Goal: Task Accomplishment & Management: Use online tool/utility

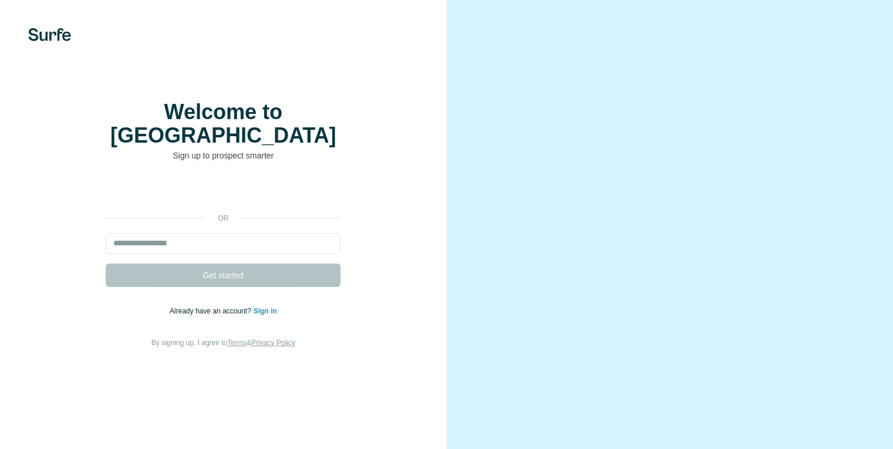
click at [234, 249] on input "email" at bounding box center [223, 243] width 235 height 21
click at [228, 249] on input "email" at bounding box center [223, 243] width 235 height 21
type input "**********"
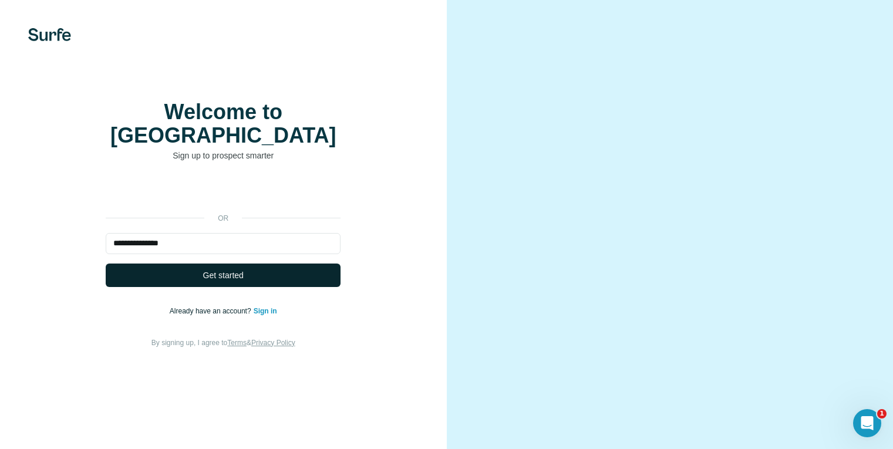
click at [211, 281] on span "Get started" at bounding box center [223, 275] width 41 height 12
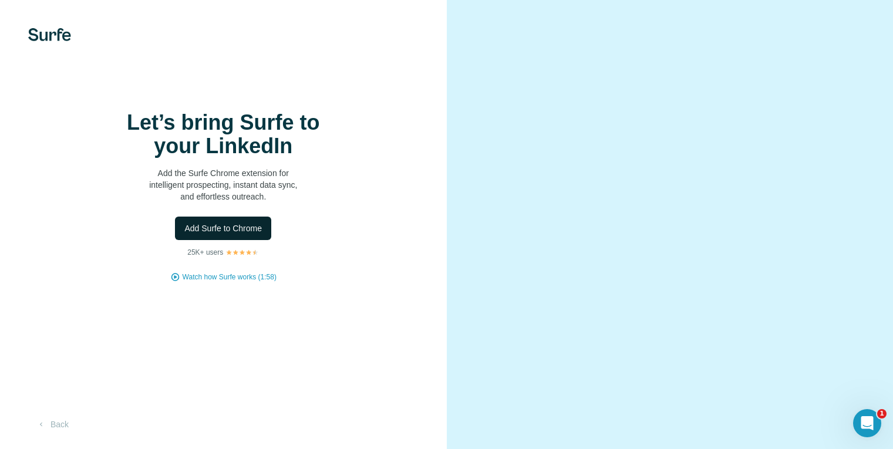
click at [228, 234] on span "Add Surfe to Chrome" at bounding box center [222, 228] width 77 height 12
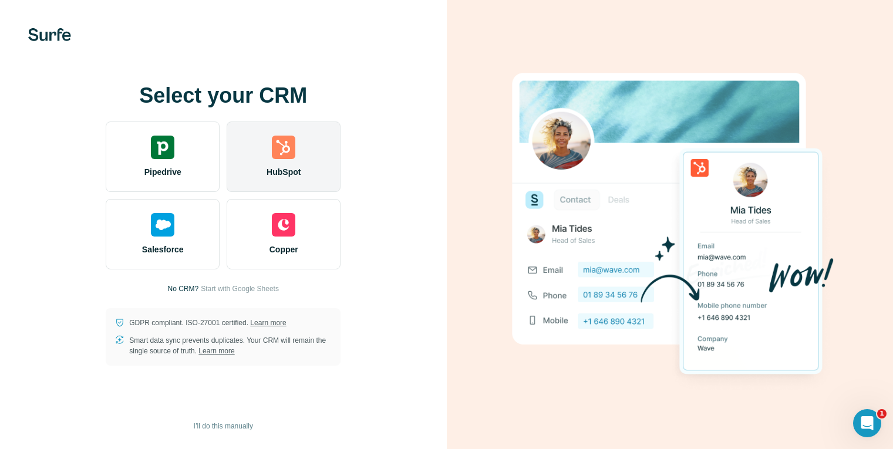
click at [262, 162] on div "HubSpot" at bounding box center [284, 157] width 114 height 70
click at [289, 152] on img at bounding box center [283, 147] width 23 height 23
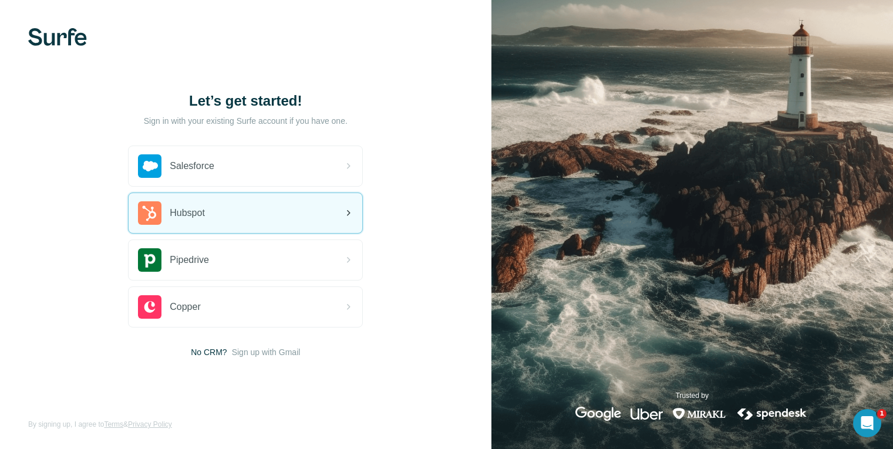
click at [213, 221] on div "Hubspot" at bounding box center [246, 213] width 234 height 40
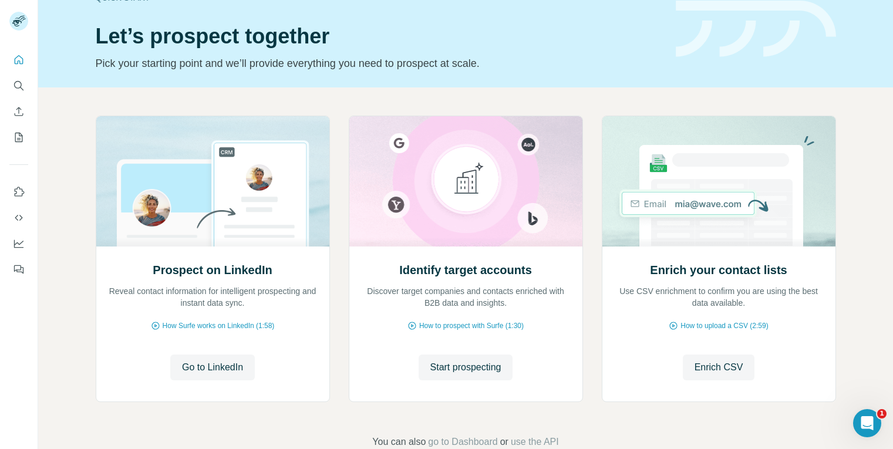
scroll to position [32, 0]
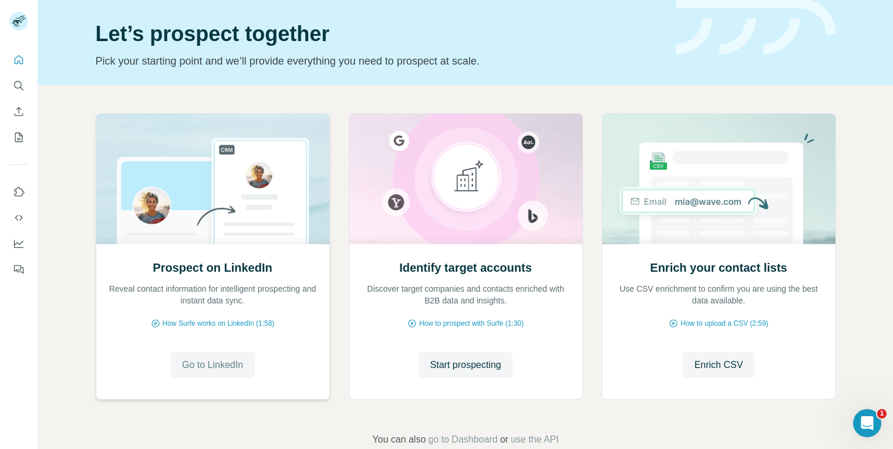
click at [196, 366] on span "Go to LinkedIn" at bounding box center [212, 365] width 61 height 14
